Goal: Understand process/instructions: Learn how to perform a task or action

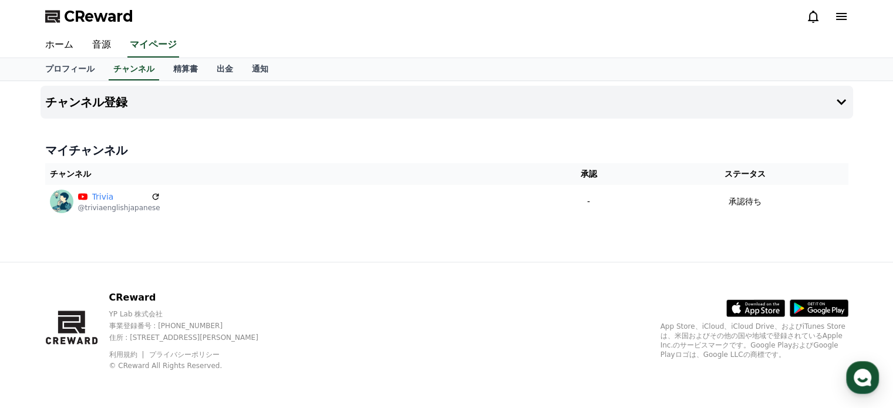
click at [343, 69] on div "プロフィール チャンネル 精算書 出金 通知" at bounding box center [447, 69] width 822 height 22
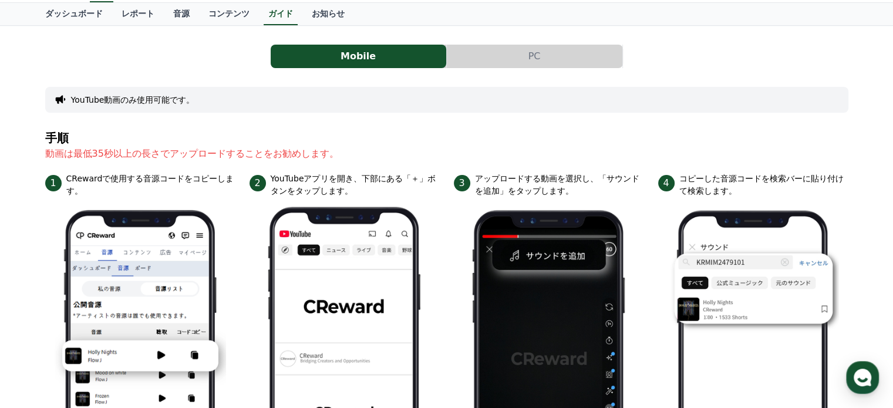
click at [420, 143] on section "手順 動画は最低35秒以上の長さでアップロードすることをお勧めします。" at bounding box center [446, 152] width 803 height 41
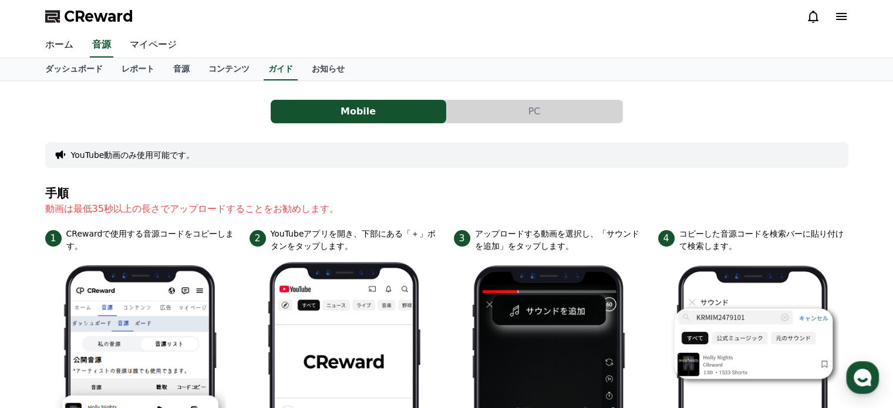
click at [366, 300] on img at bounding box center [344, 413] width 171 height 322
